Goal: Transaction & Acquisition: Purchase product/service

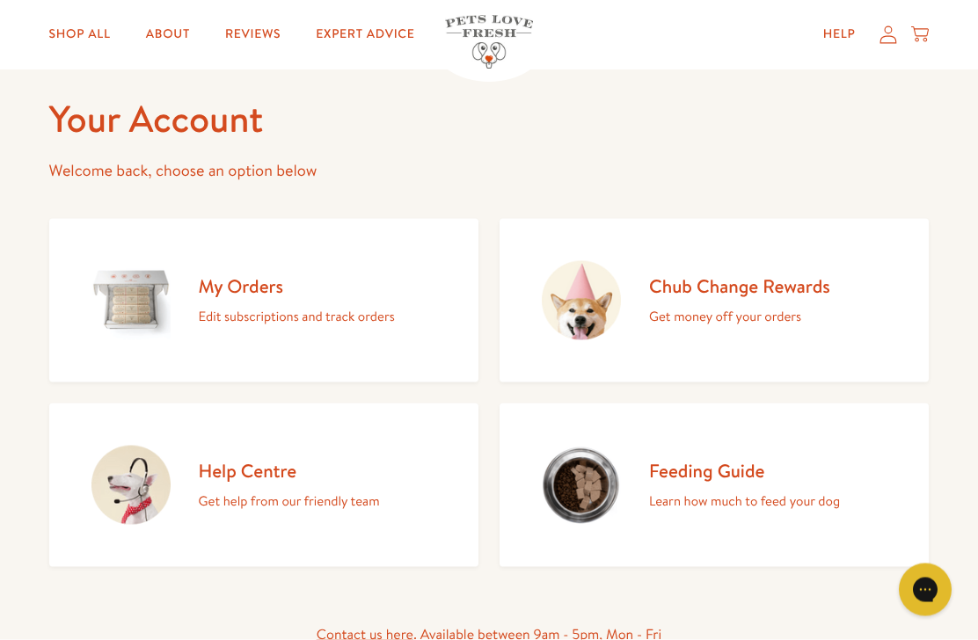
scroll to position [81, 0]
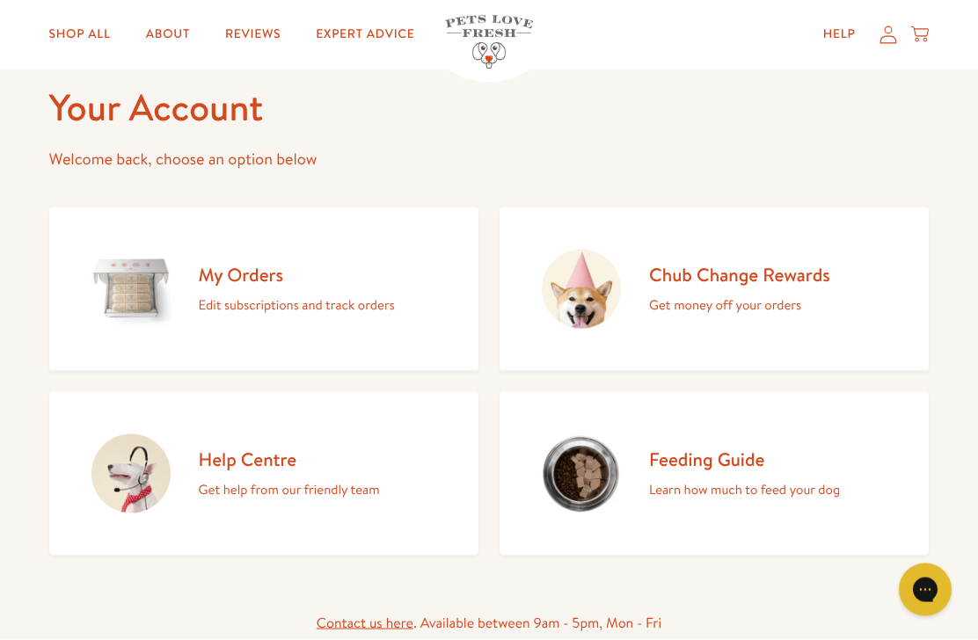
click at [727, 280] on h2 "Chub Change Rewards" at bounding box center [739, 275] width 181 height 24
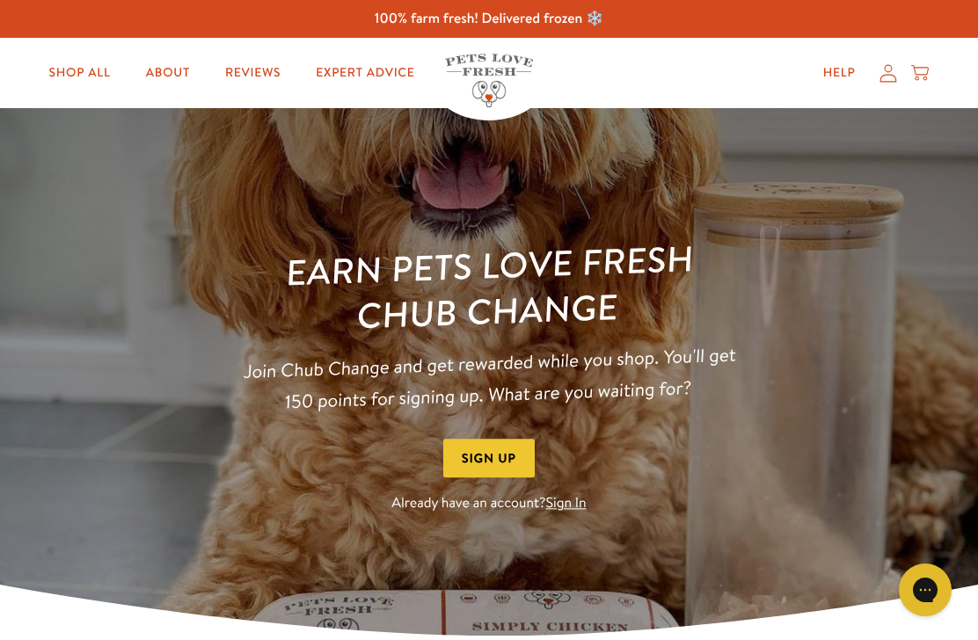
click at [890, 73] on icon at bounding box center [889, 73] width 18 height 18
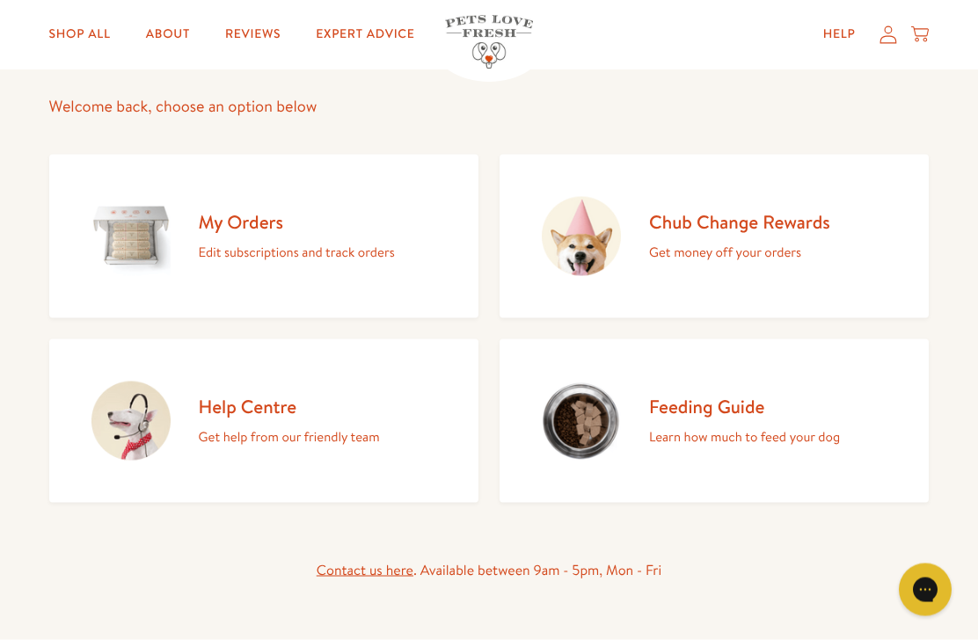
scroll to position [135, 0]
click at [249, 218] on h2 "My Orders" at bounding box center [297, 221] width 196 height 24
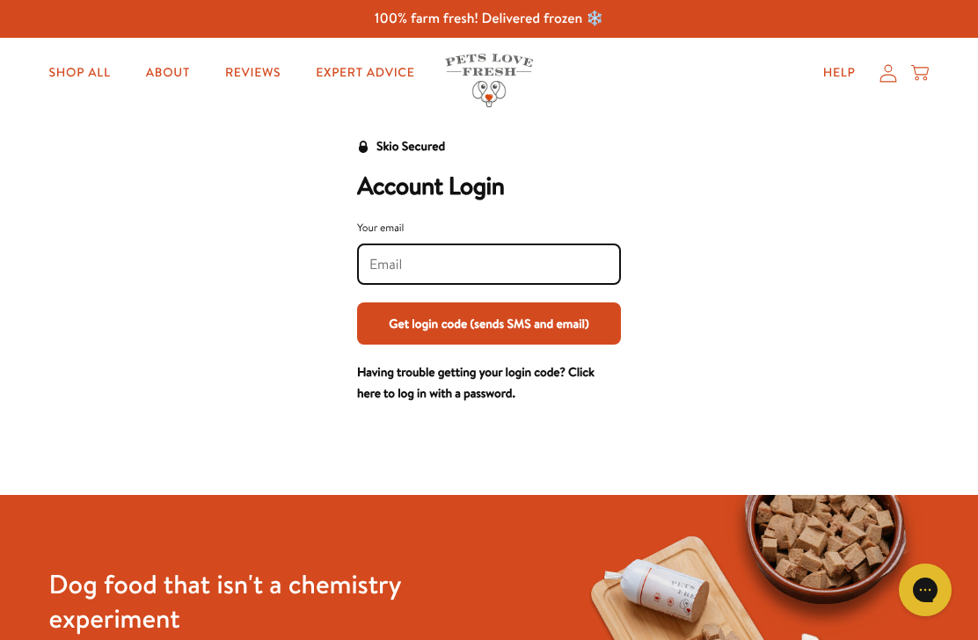
click at [462, 267] on input "Your email" at bounding box center [489, 264] width 239 height 19
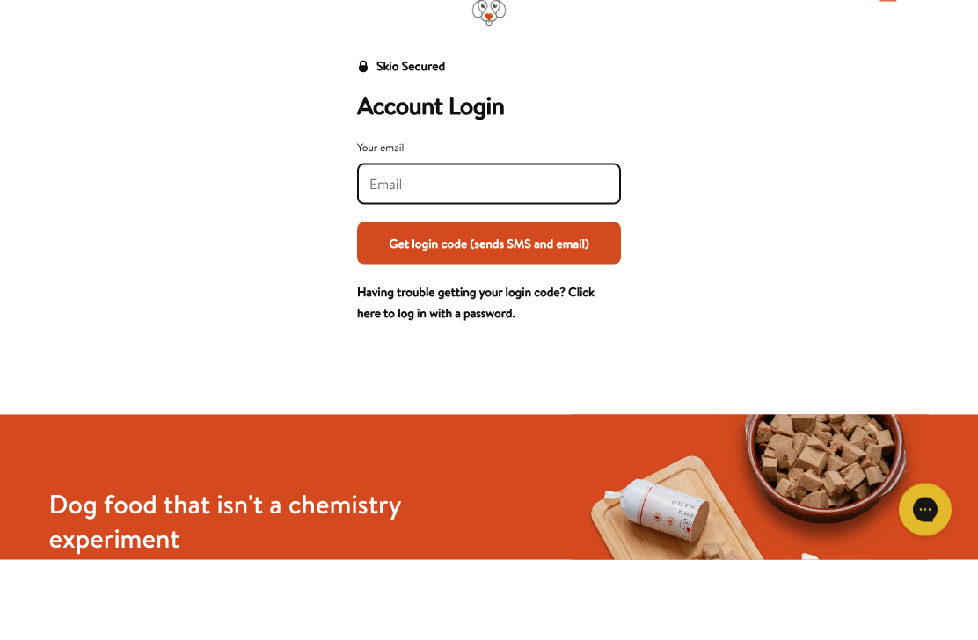
click at [474, 255] on input "Your email" at bounding box center [489, 264] width 239 height 19
type input "Bevanrmshop@btinternet.com"
click at [462, 303] on button "Get login code (sends SMS and email)" at bounding box center [489, 324] width 264 height 42
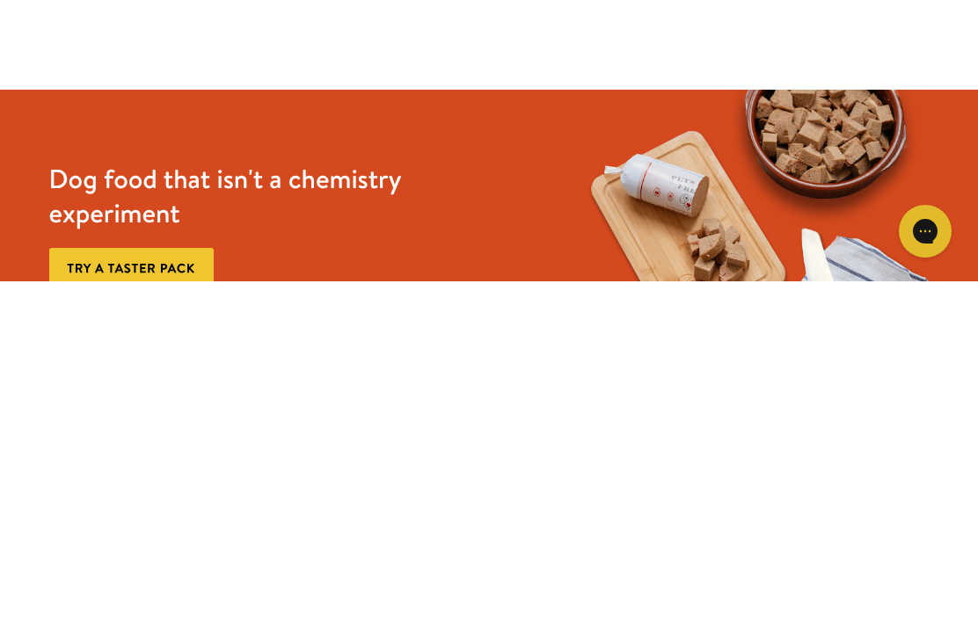
scroll to position [62, 0]
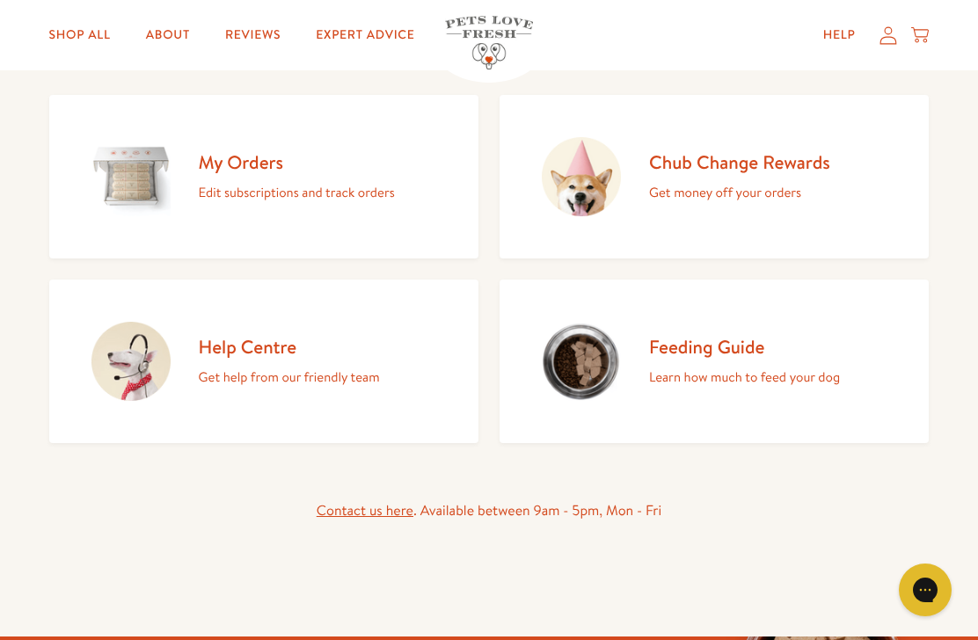
click at [244, 163] on h2 "My Orders" at bounding box center [297, 162] width 196 height 24
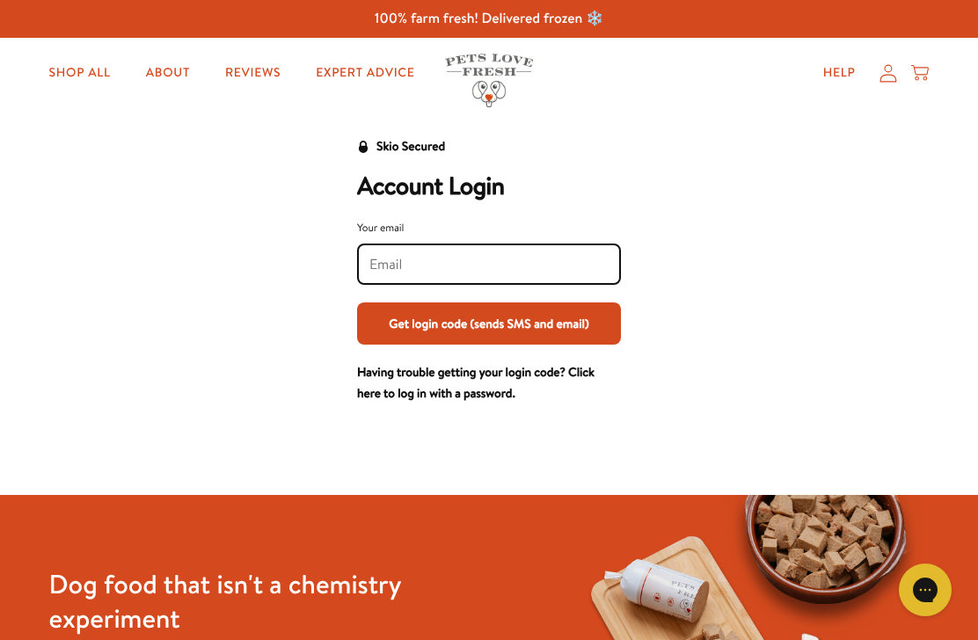
click at [456, 261] on input "Your email" at bounding box center [489, 264] width 239 height 19
click at [502, 260] on input "Your email" at bounding box center [489, 264] width 239 height 19
type input "55"
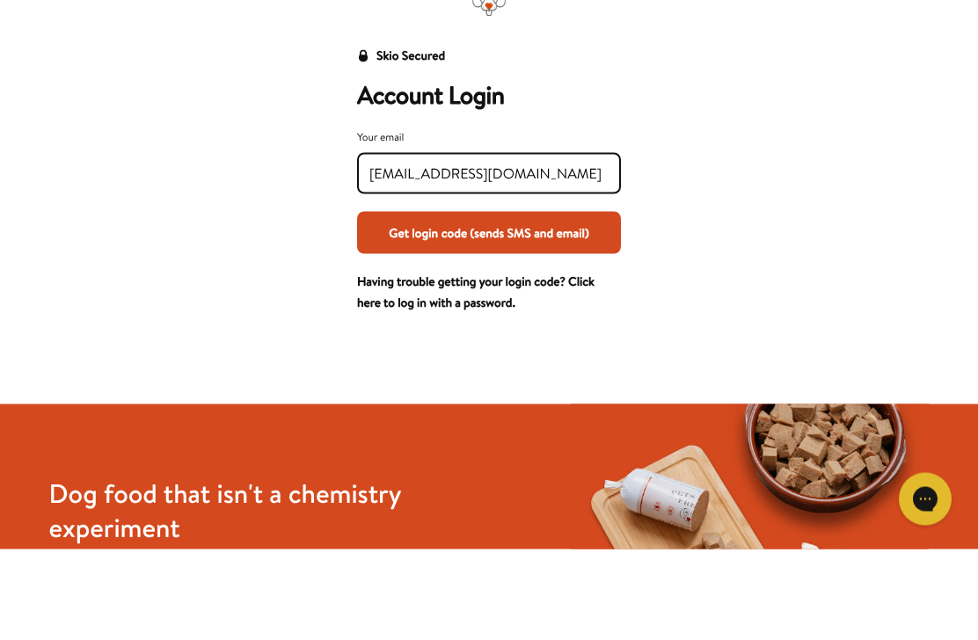
type input "[EMAIL_ADDRESS][DOMAIN_NAME]"
click at [490, 303] on button "Get login code (sends SMS and email)" at bounding box center [489, 324] width 264 height 42
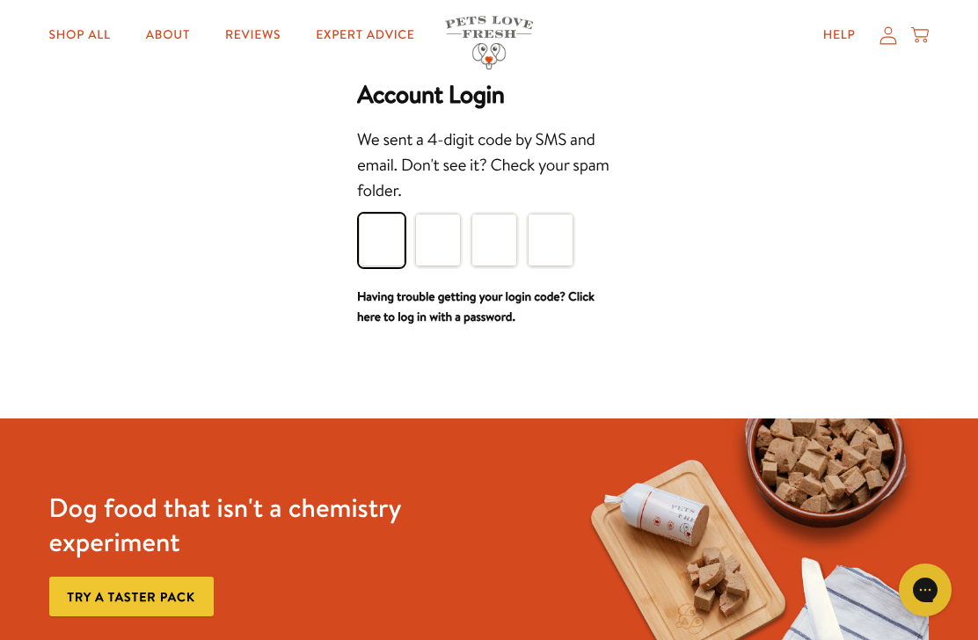
click at [383, 235] on input "Please enter your pin code" at bounding box center [382, 240] width 46 height 53
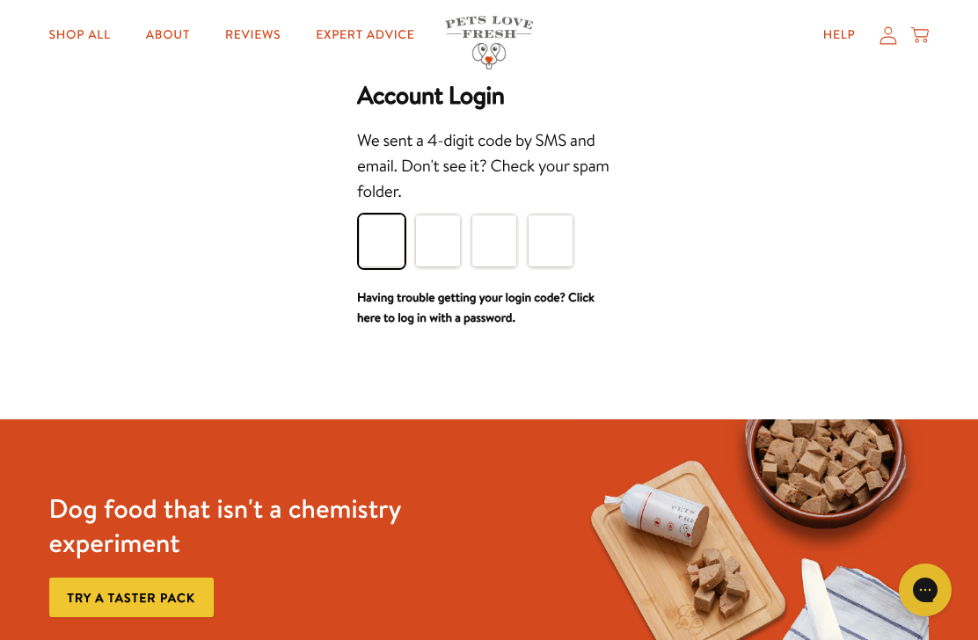
type input "7"
type input "2"
type input "1"
type input "0"
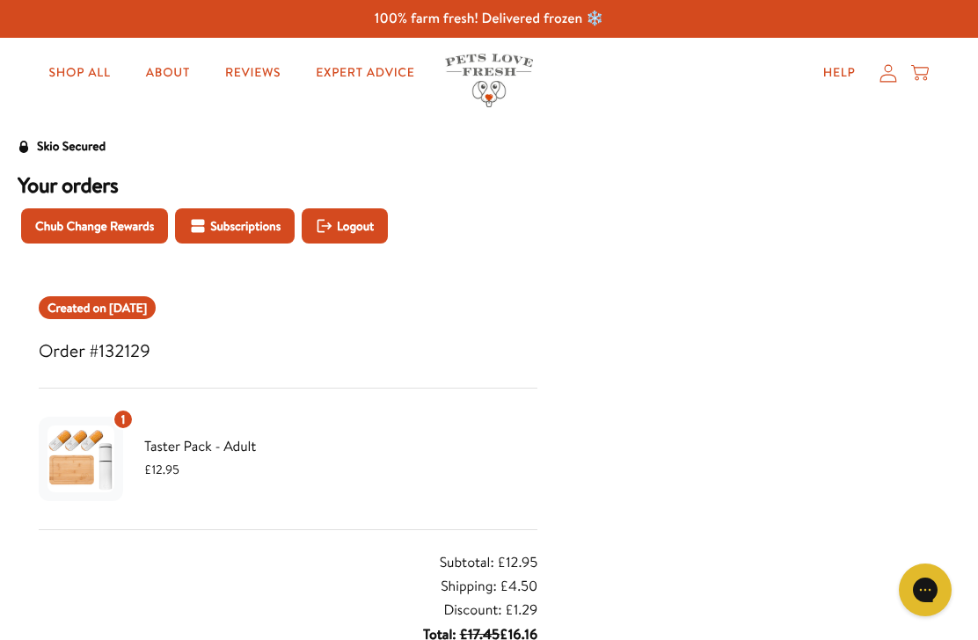
click at [888, 73] on icon at bounding box center [889, 73] width 18 height 18
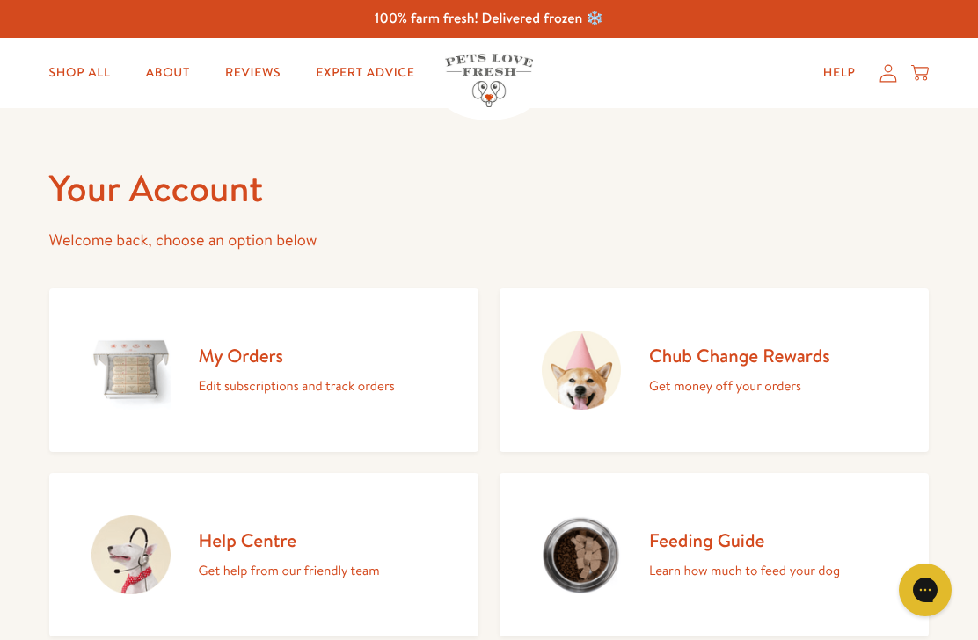
click at [701, 355] on h2 "Chub Change Rewards" at bounding box center [739, 356] width 181 height 24
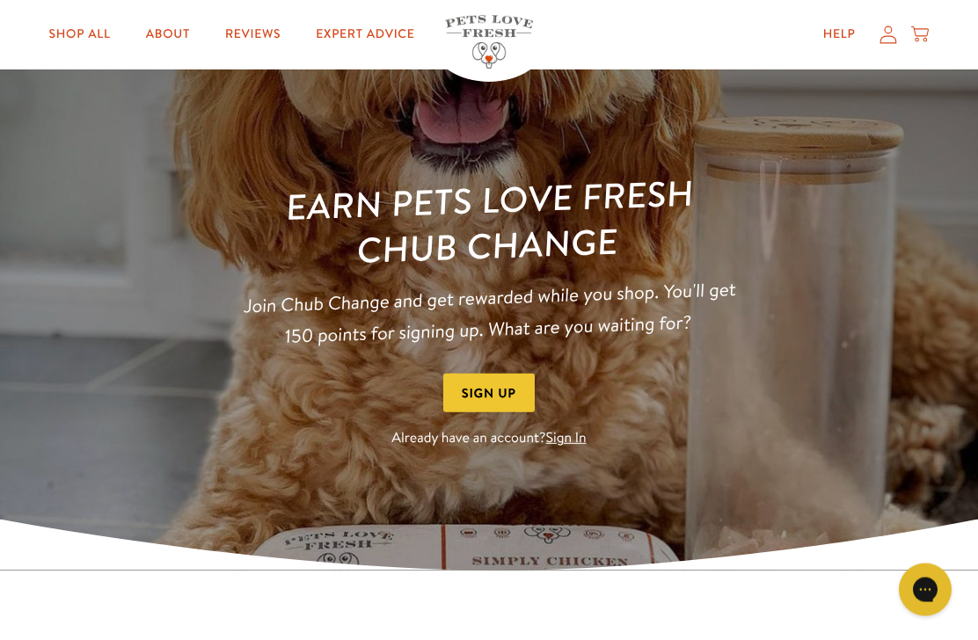
scroll to position [68, 0]
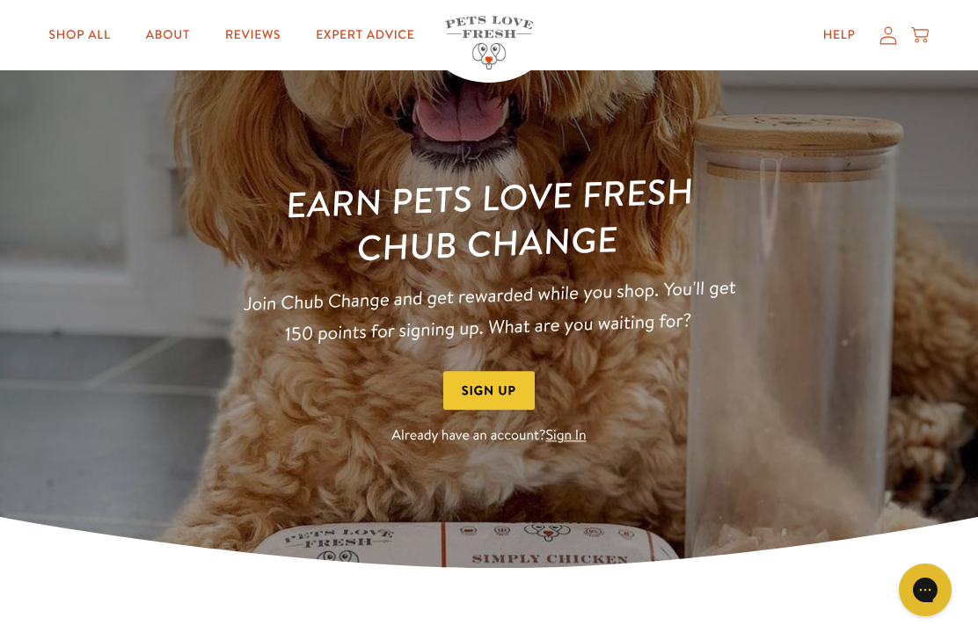
click at [477, 390] on button "Sign Up" at bounding box center [488, 391] width 91 height 40
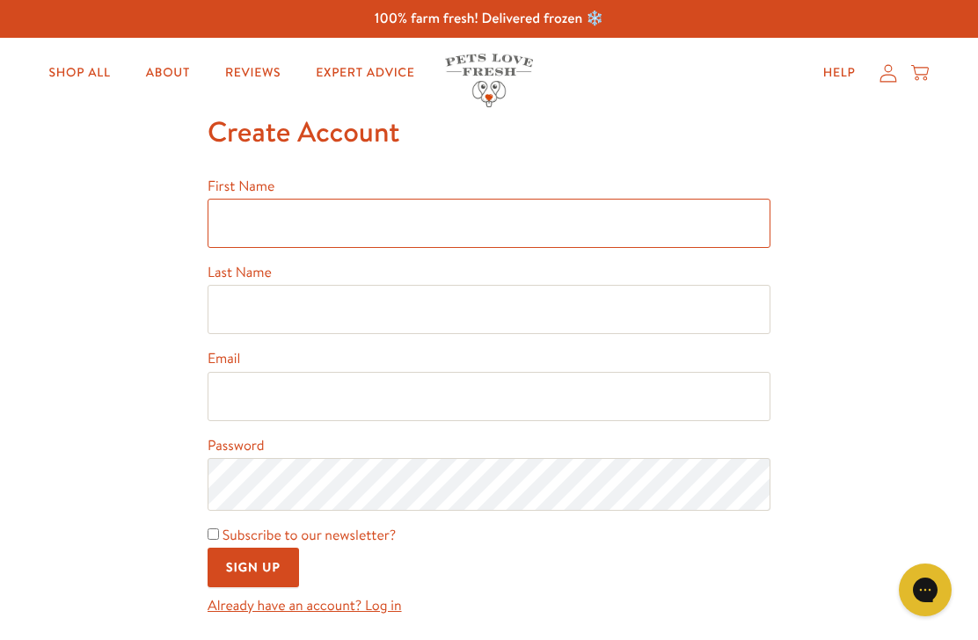
click at [438, 225] on input "First Name" at bounding box center [489, 223] width 563 height 49
type input "Richard"
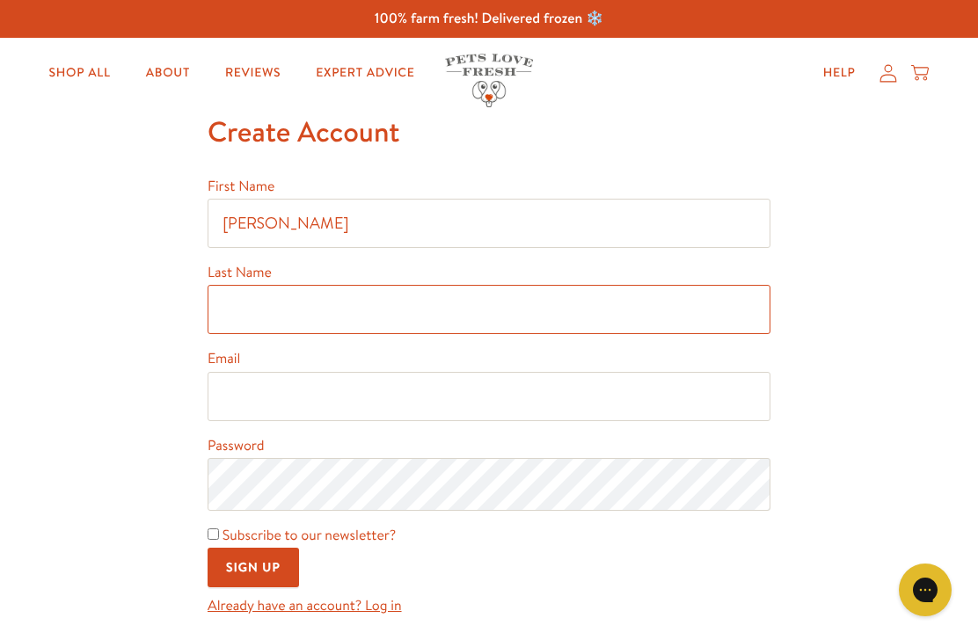
type input "Bevan"
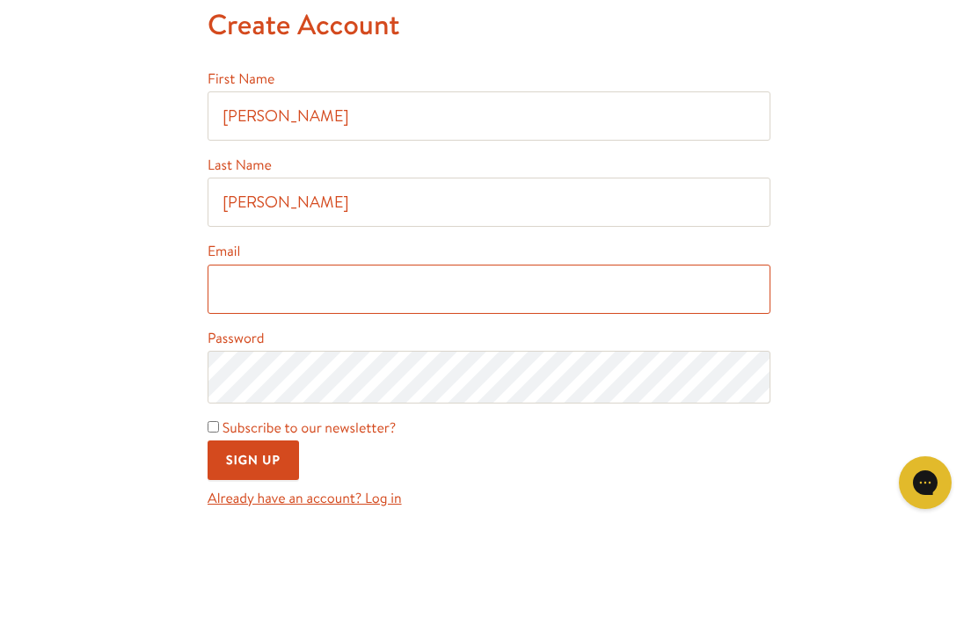
type input "bevanrmshop@btinternet.com"
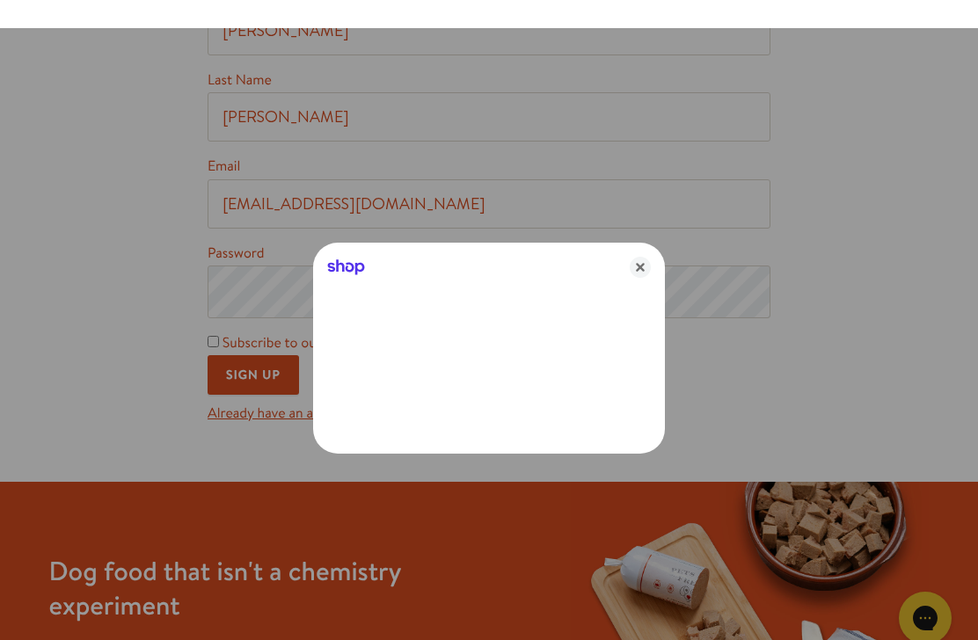
scroll to position [231, 0]
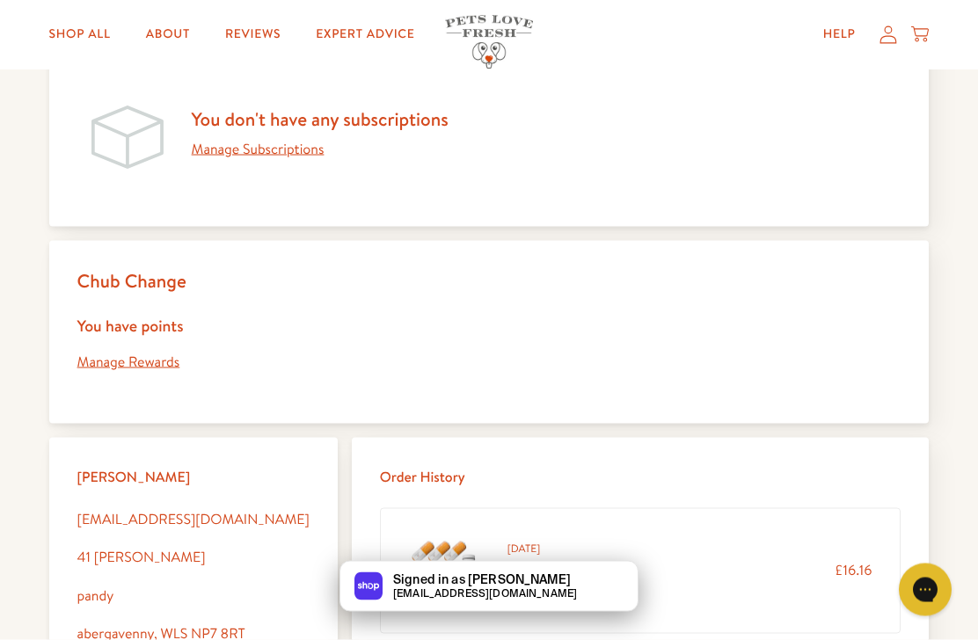
scroll to position [196, 0]
click at [132, 361] on link "Manage Rewards" at bounding box center [128, 361] width 103 height 19
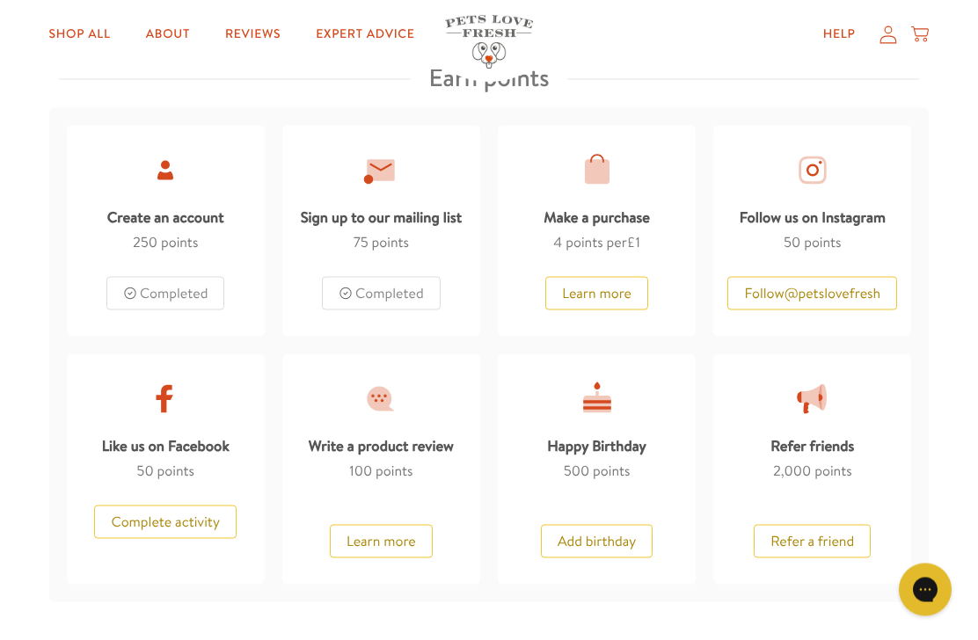
scroll to position [930, 0]
click at [165, 515] on button "Complete activity" at bounding box center [165, 521] width 142 height 33
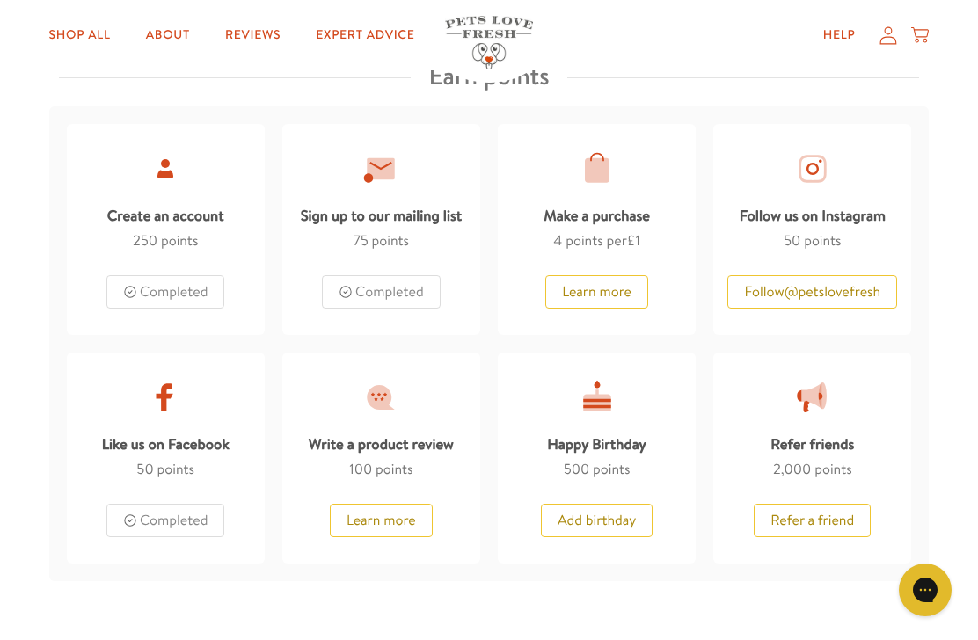
scroll to position [960, 0]
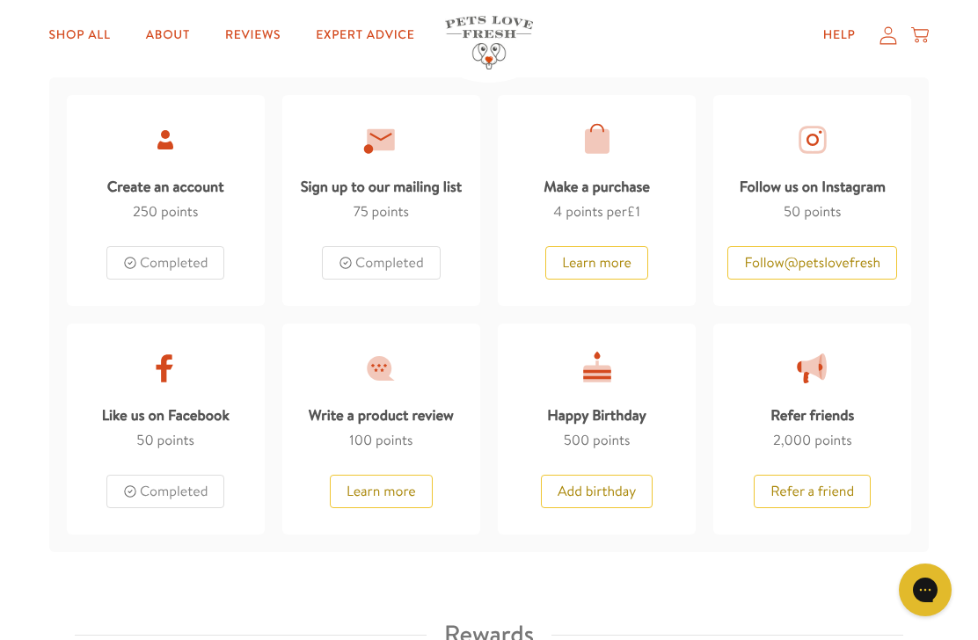
click at [600, 479] on button "Add birthday" at bounding box center [597, 491] width 112 height 33
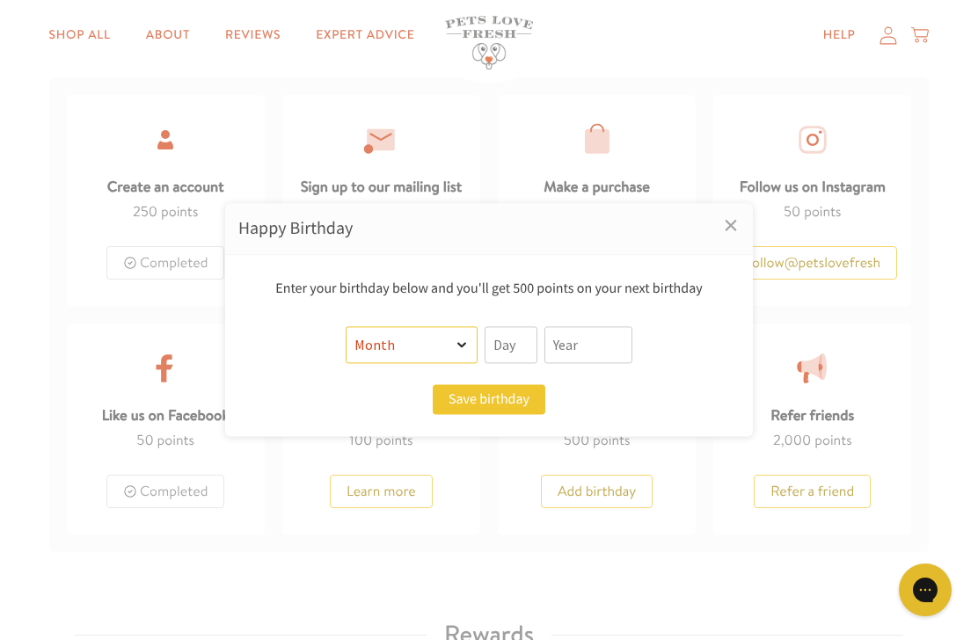
click at [447, 339] on select "Month January February March April May June July August September October Novem…" at bounding box center [412, 345] width 132 height 37
select select "10"
click at [517, 341] on input "text" at bounding box center [511, 345] width 53 height 37
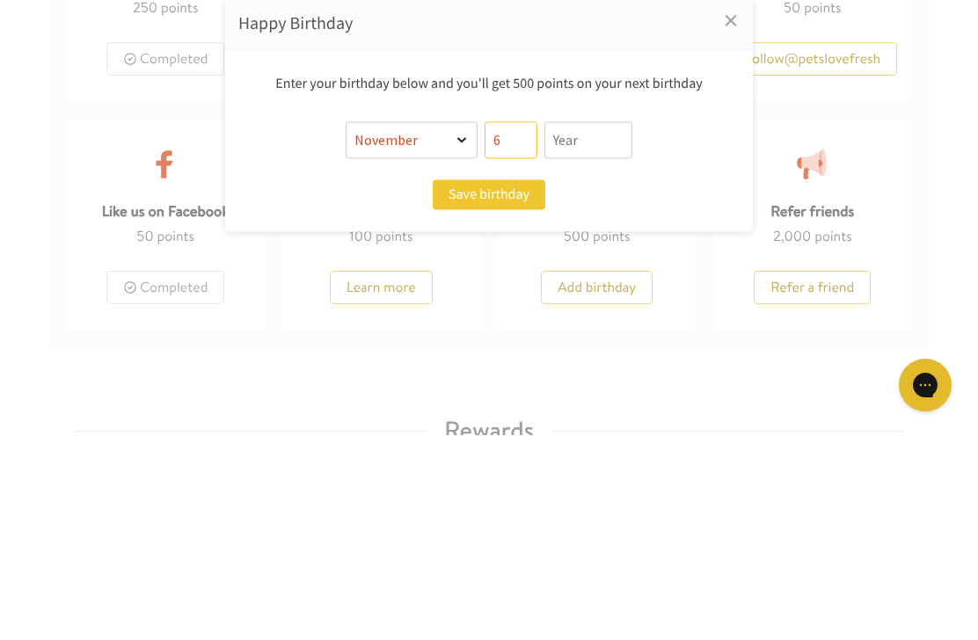
type input "6"
click at [577, 327] on input "text" at bounding box center [589, 345] width 88 height 37
type input "1972"
click at [474, 385] on button "Save birthday" at bounding box center [489, 400] width 113 height 30
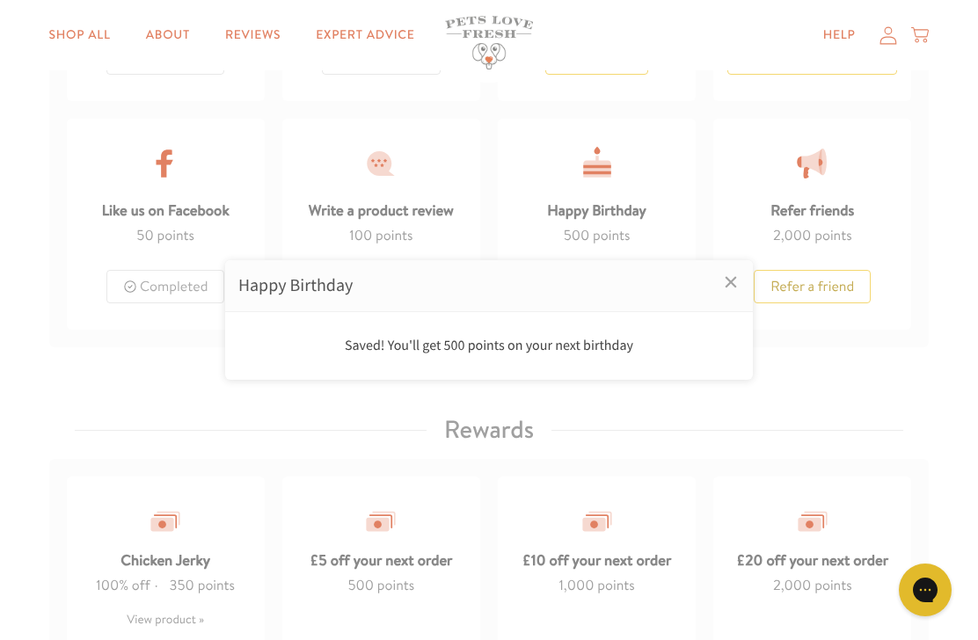
click at [677, 46] on div at bounding box center [489, 320] width 978 height 640
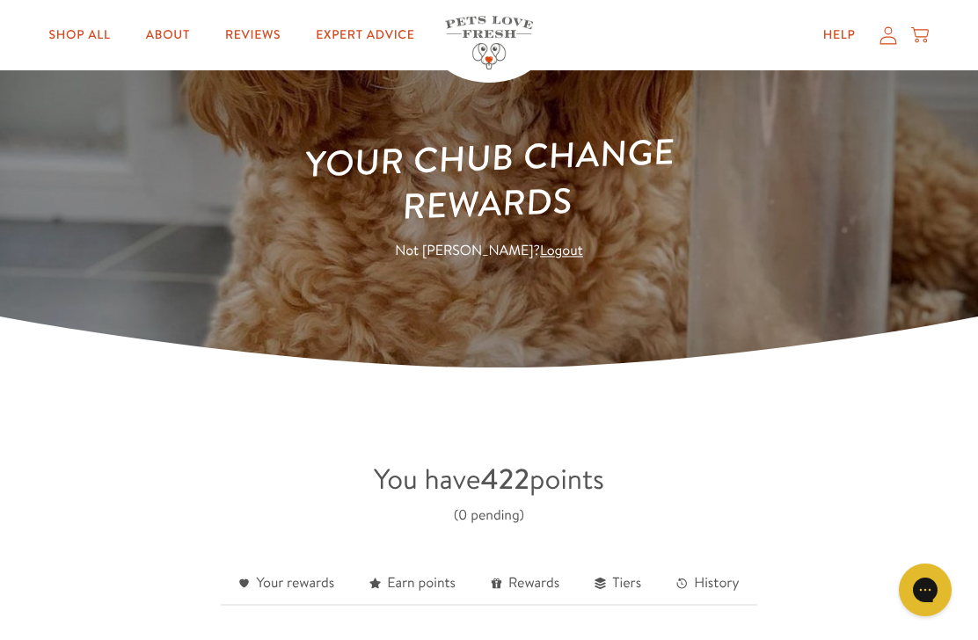
scroll to position [0, 0]
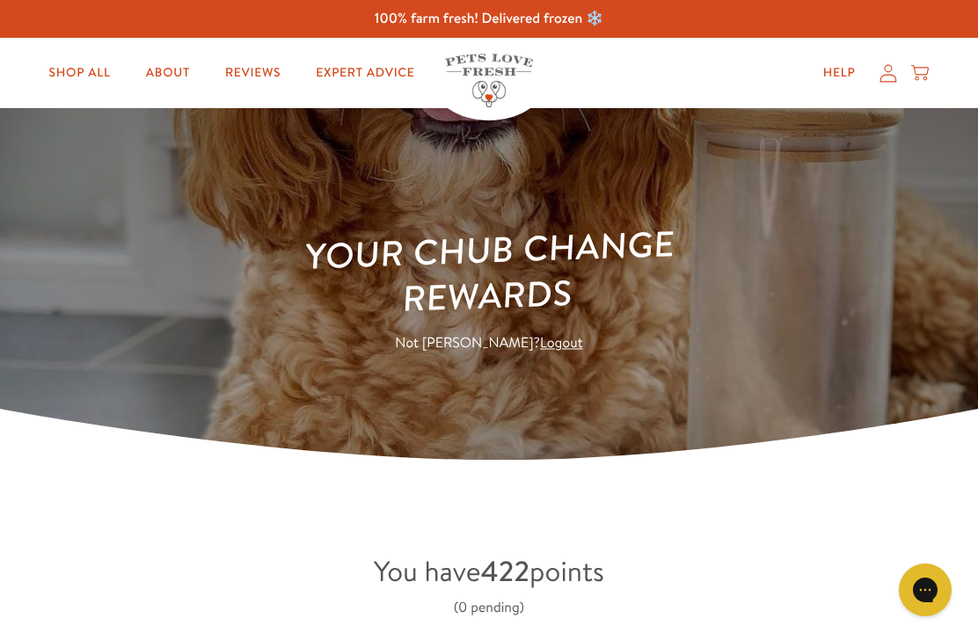
click at [77, 64] on link "Shop All" at bounding box center [80, 72] width 90 height 35
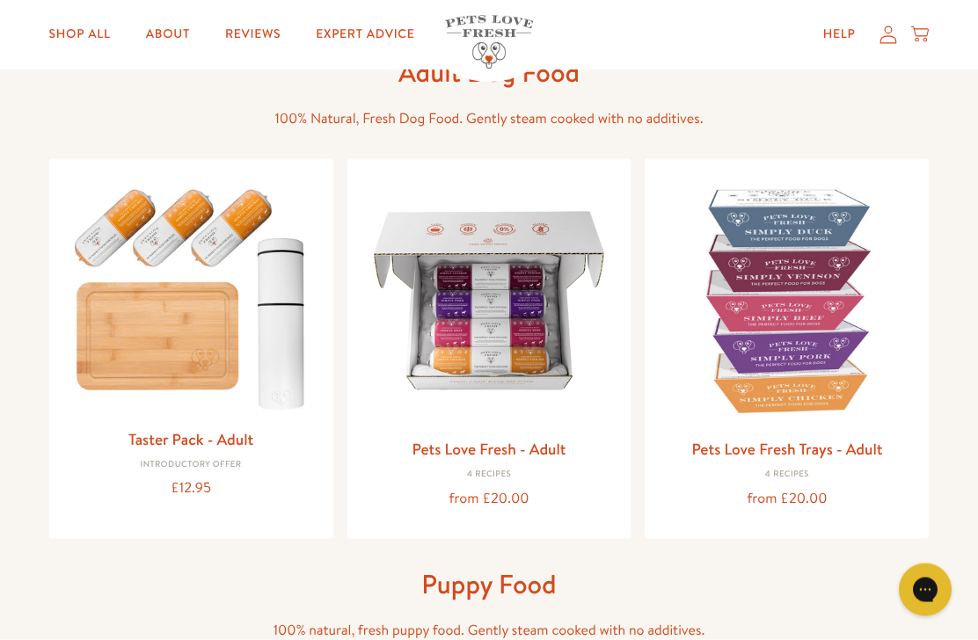
scroll to position [110, 0]
click at [785, 307] on img at bounding box center [787, 300] width 256 height 256
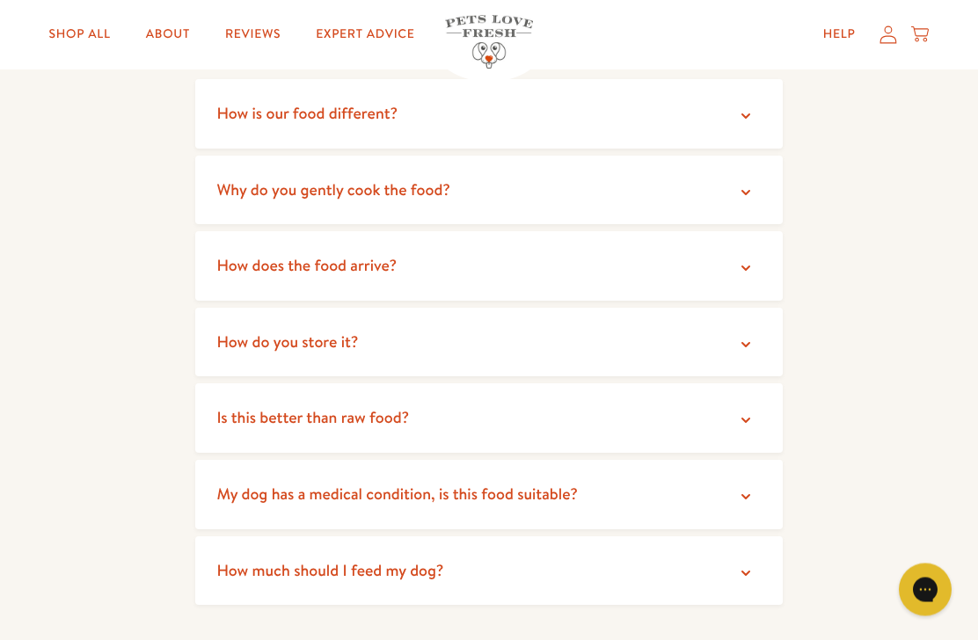
scroll to position [3146, 0]
click at [525, 308] on summary "How do you store it?" at bounding box center [488, 343] width 587 height 70
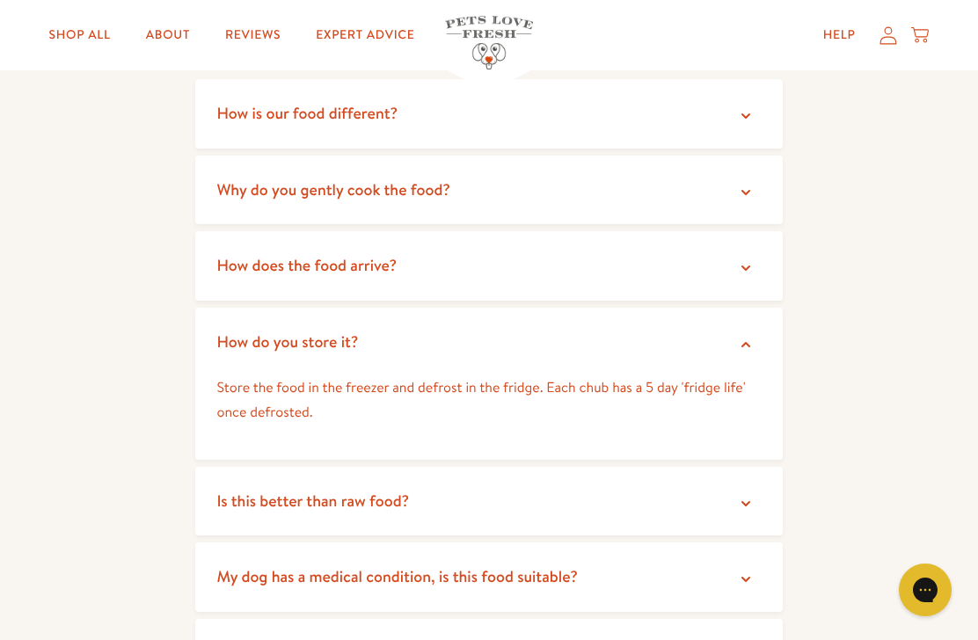
click at [449, 467] on summary "Is this better than raw food?" at bounding box center [488, 502] width 587 height 70
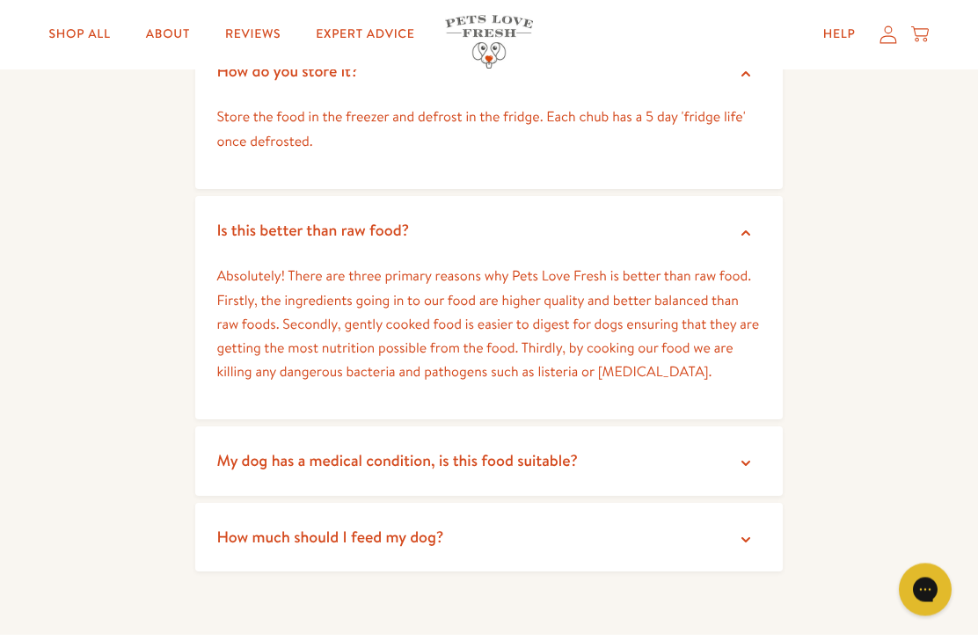
scroll to position [3421, 0]
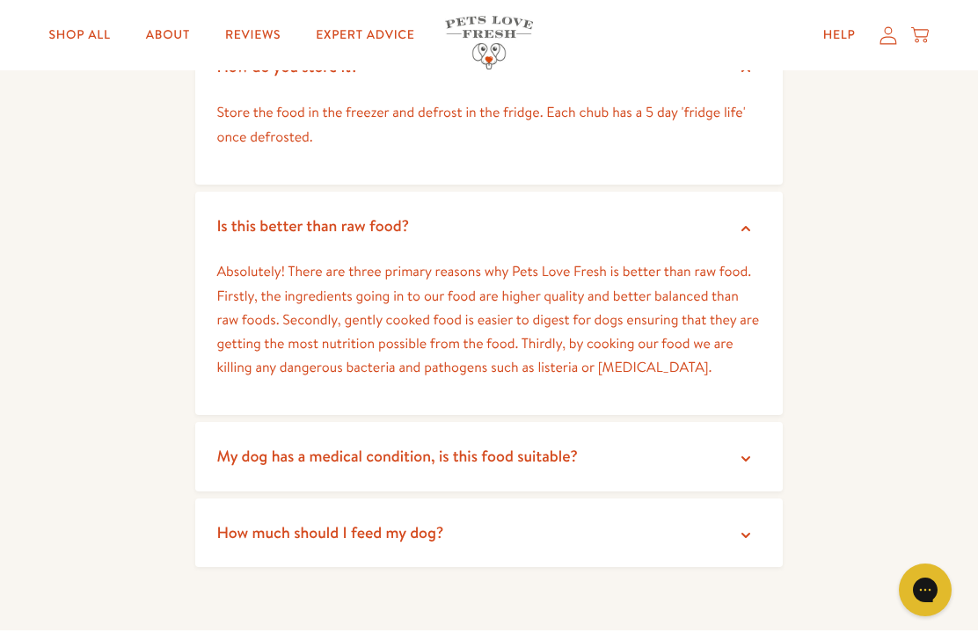
click at [439, 522] on span "How much should I feed my dog?" at bounding box center [329, 533] width 227 height 22
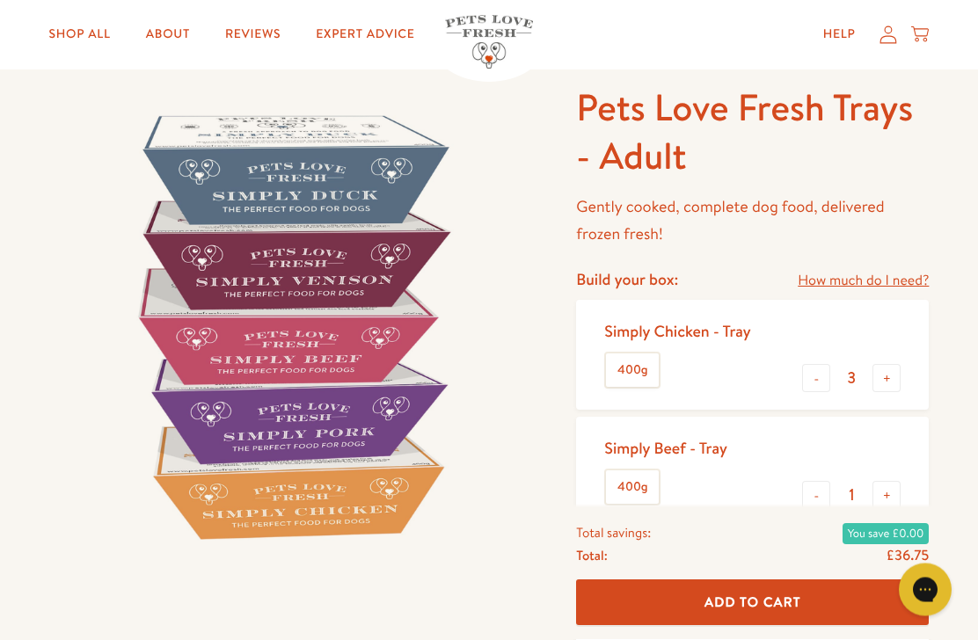
scroll to position [0, 0]
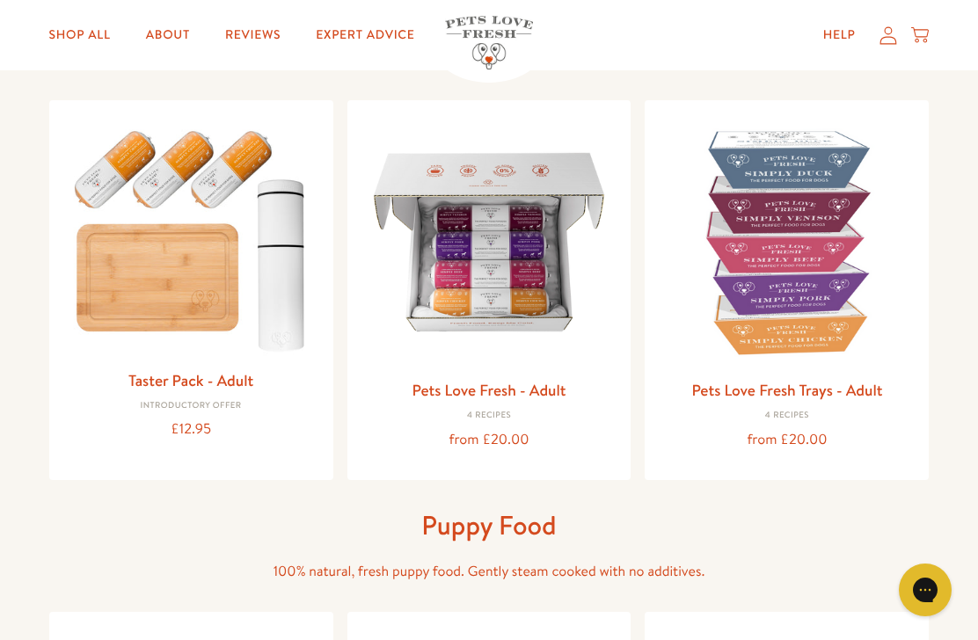
click at [516, 390] on link "Pets Love Fresh - Adult" at bounding box center [489, 390] width 154 height 22
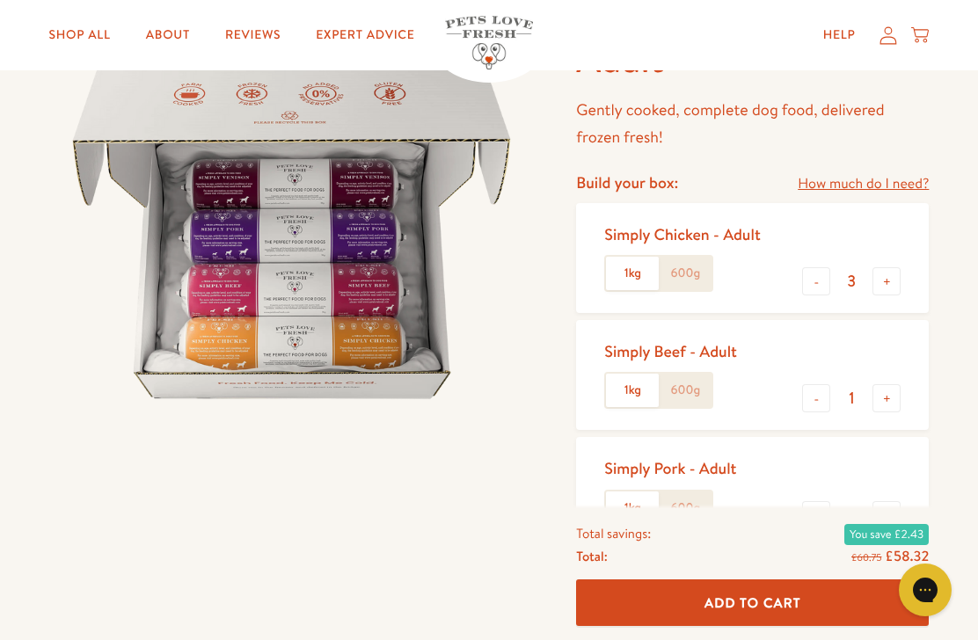
scroll to position [175, 0]
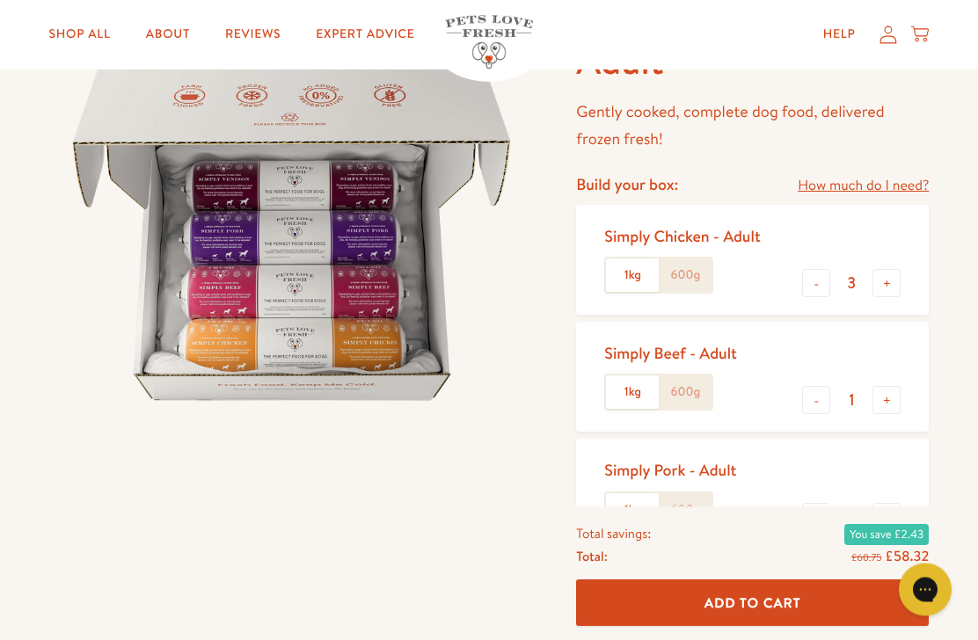
click at [679, 274] on label "600g" at bounding box center [685, 276] width 53 height 33
click at [0, 0] on input "600g" at bounding box center [0, 0] width 0 height 0
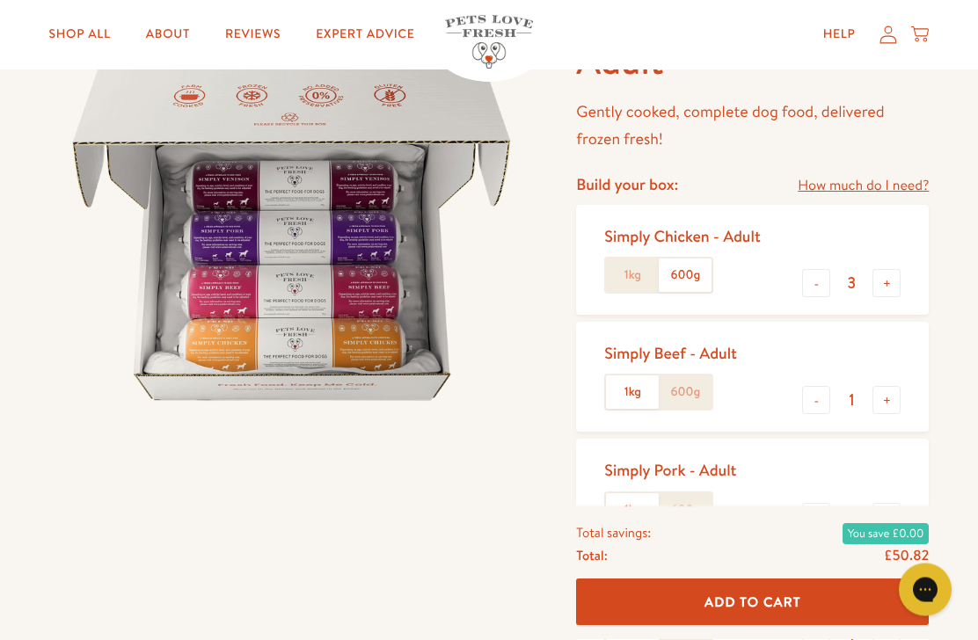
scroll to position [176, 0]
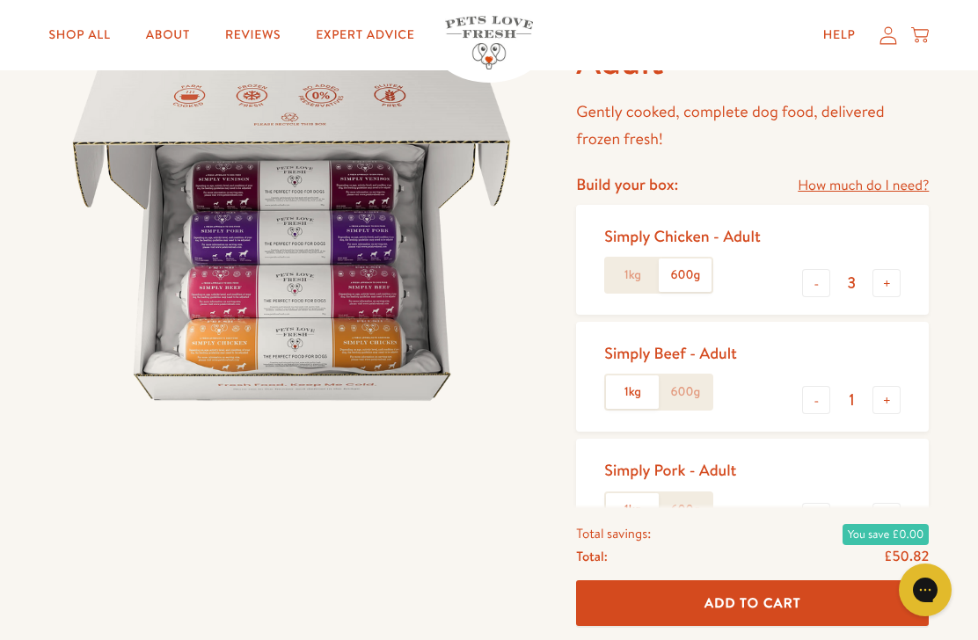
click at [820, 280] on button "-" at bounding box center [816, 283] width 28 height 28
click at [808, 281] on button "-" at bounding box center [816, 283] width 28 height 28
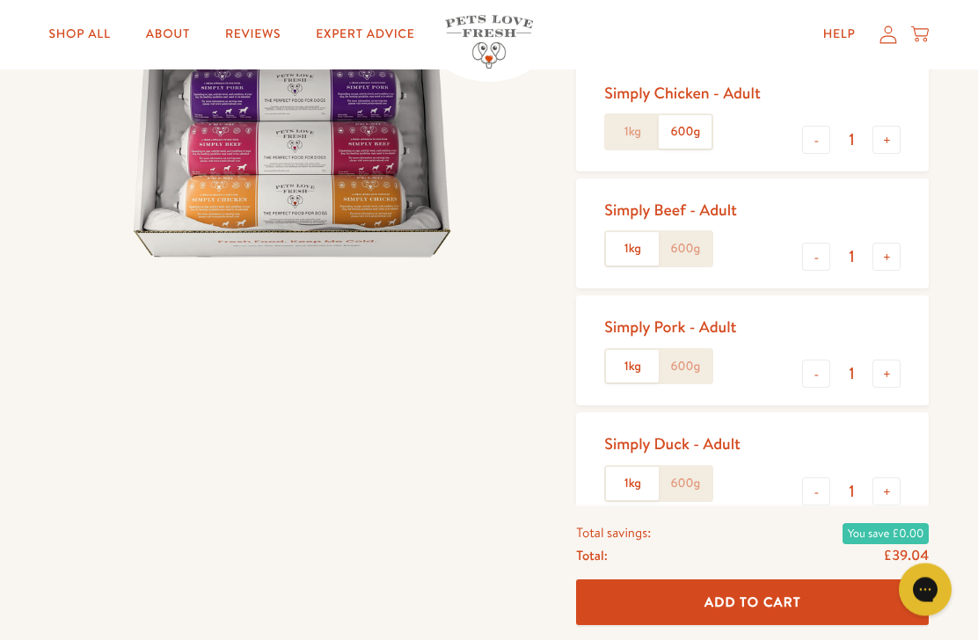
scroll to position [321, 0]
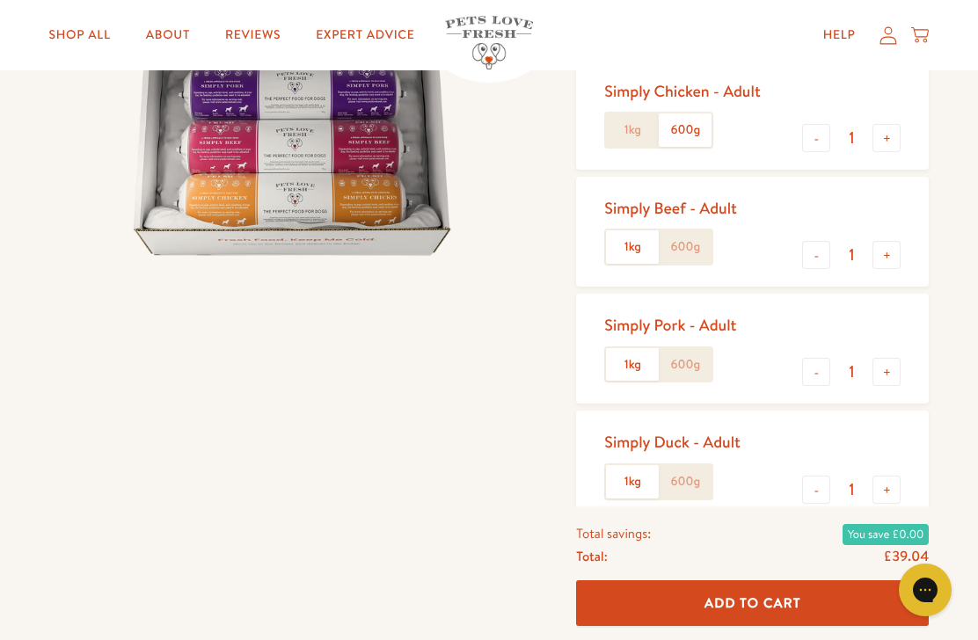
click at [697, 473] on label "600g" at bounding box center [685, 481] width 53 height 33
click at [0, 0] on input "600g" at bounding box center [0, 0] width 0 height 0
click at [689, 355] on label "600g" at bounding box center [685, 364] width 53 height 33
click at [0, 0] on input "600g" at bounding box center [0, 0] width 0 height 0
click at [684, 245] on label "600g" at bounding box center [685, 247] width 53 height 33
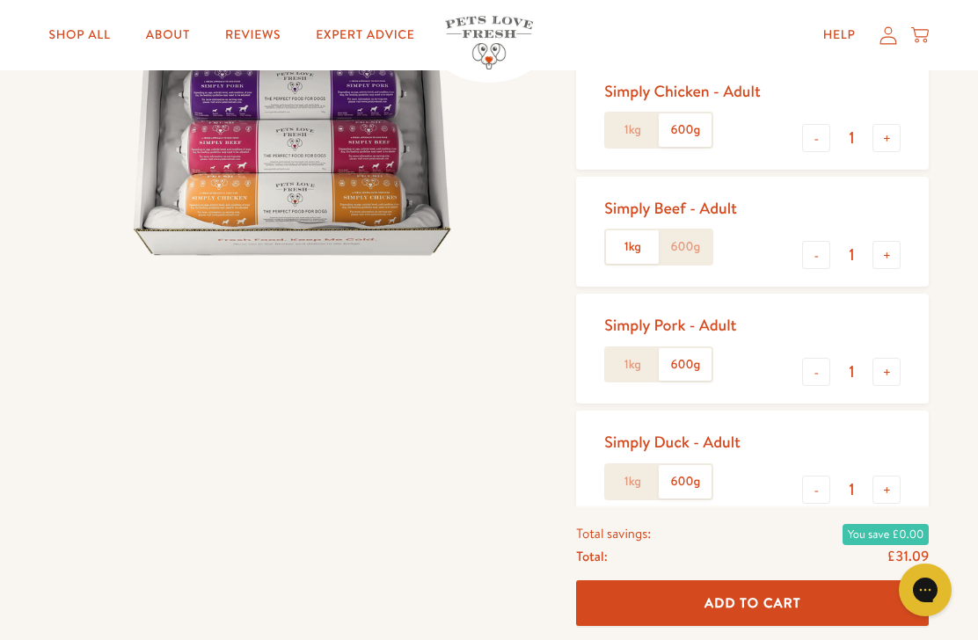
click at [0, 0] on input "600g" at bounding box center [0, 0] width 0 height 0
click at [882, 136] on button "+" at bounding box center [887, 138] width 28 height 28
type input "2"
click at [886, 249] on button "+" at bounding box center [887, 255] width 28 height 28
type input "2"
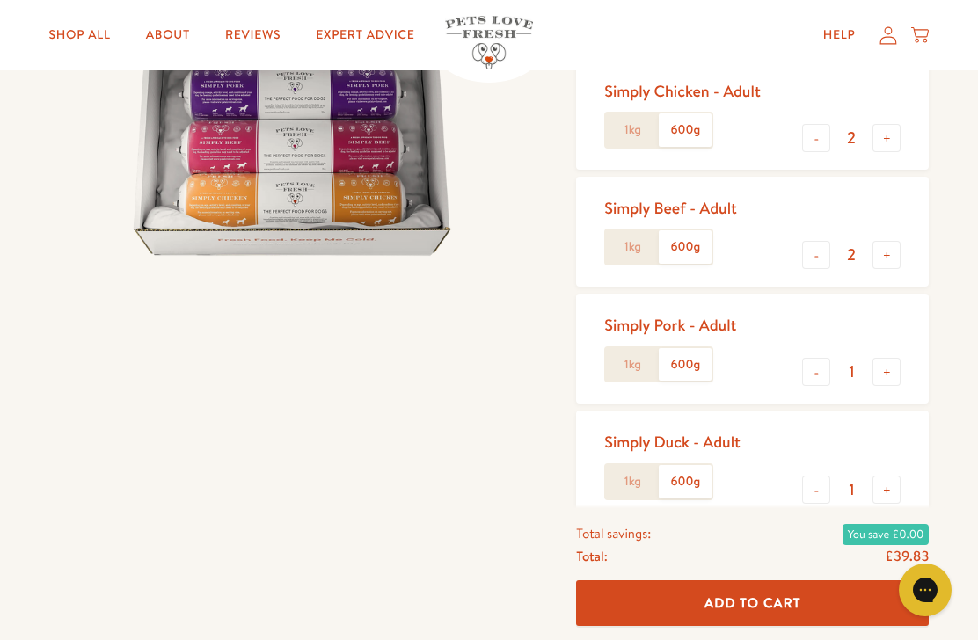
click at [889, 368] on button "+" at bounding box center [887, 372] width 28 height 28
type input "2"
click at [886, 486] on button "+" at bounding box center [887, 490] width 28 height 28
type input "2"
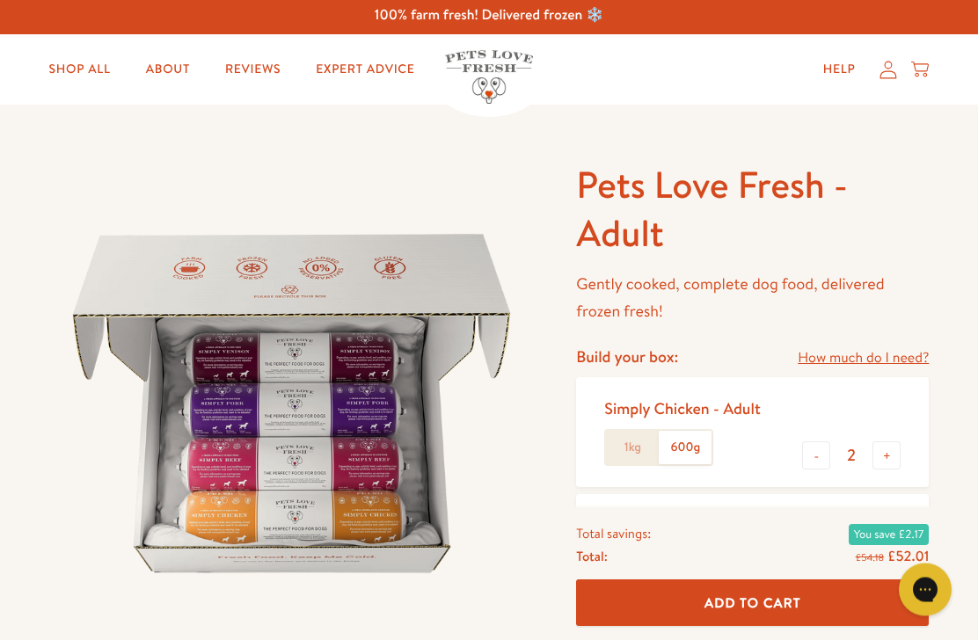
scroll to position [0, 0]
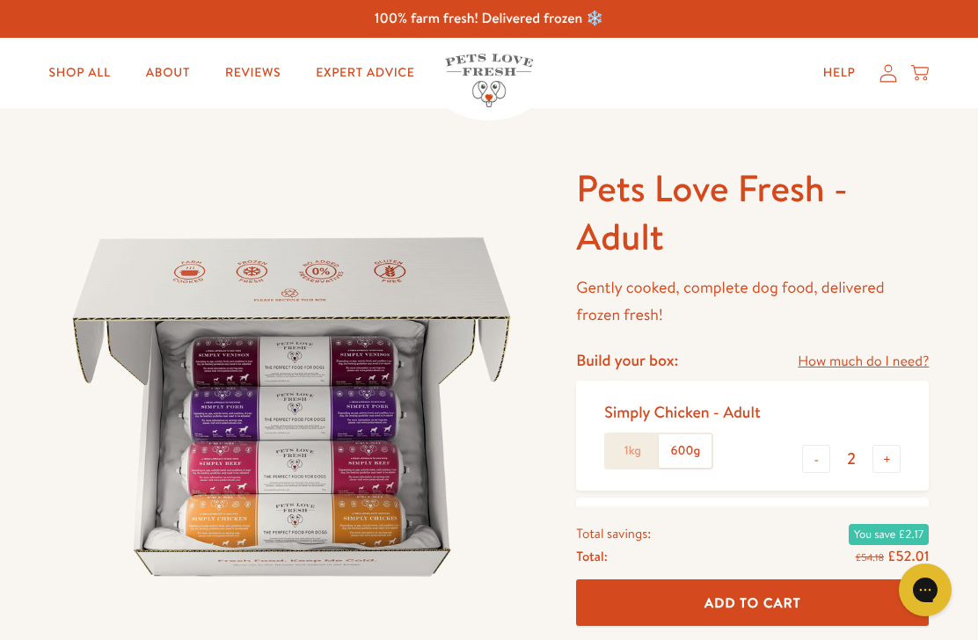
click at [82, 67] on link "Shop All" at bounding box center [80, 72] width 90 height 35
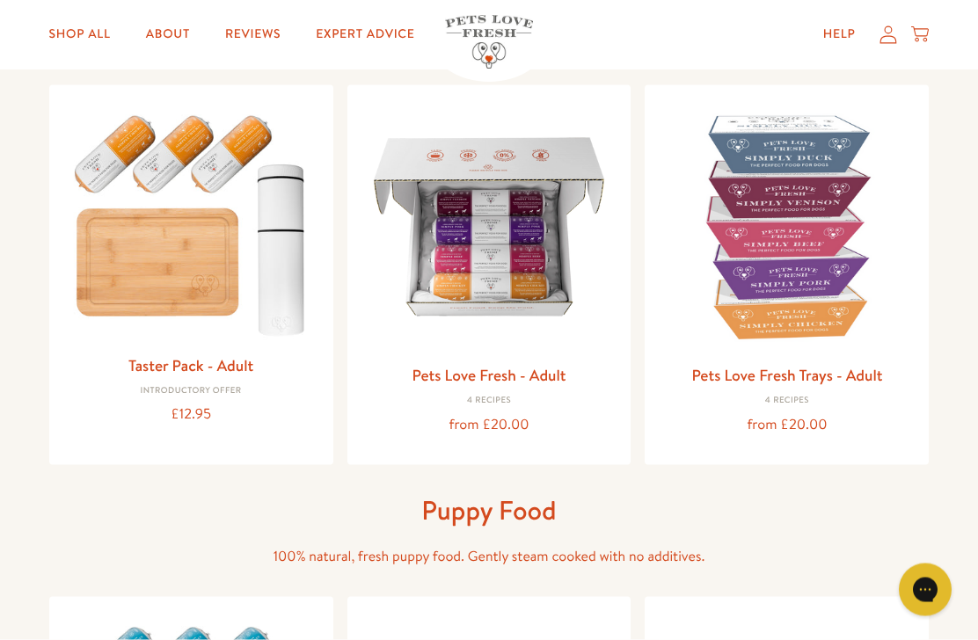
scroll to position [184, 0]
click at [201, 285] on img at bounding box center [191, 221] width 256 height 245
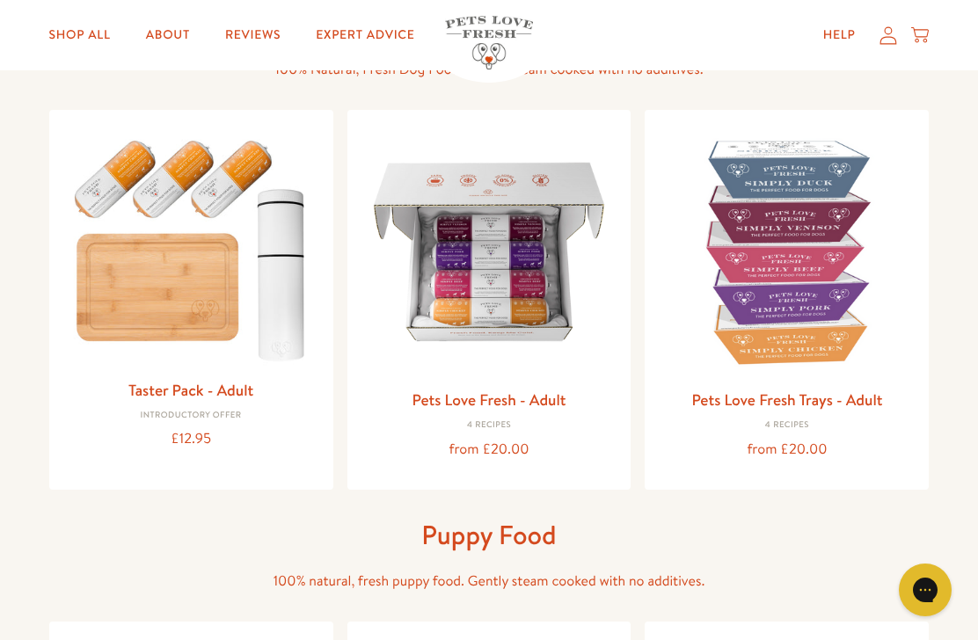
scroll to position [153, 0]
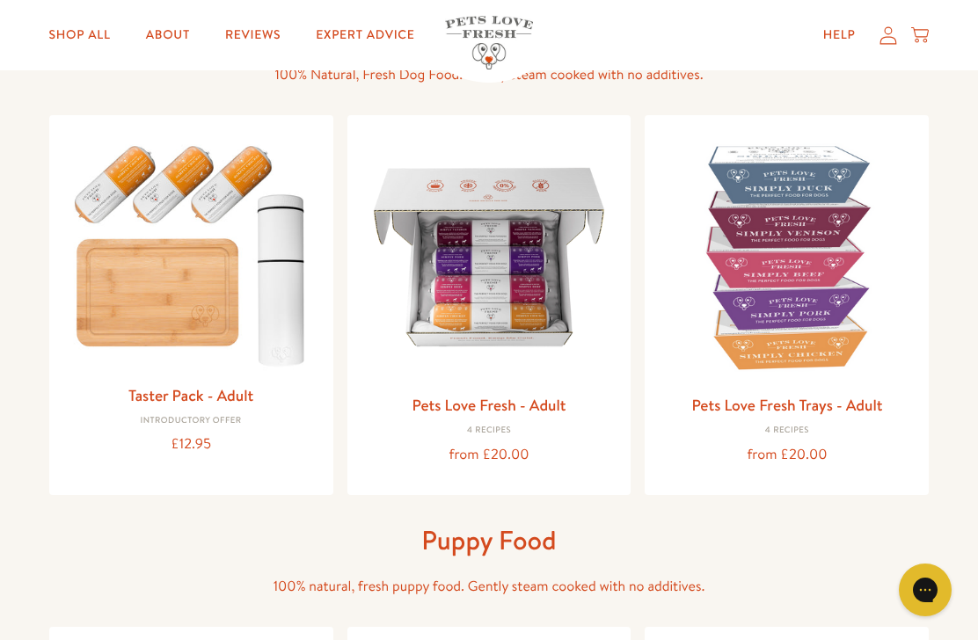
click at [489, 296] on img at bounding box center [490, 257] width 256 height 256
